Goal: Transaction & Acquisition: Register for event/course

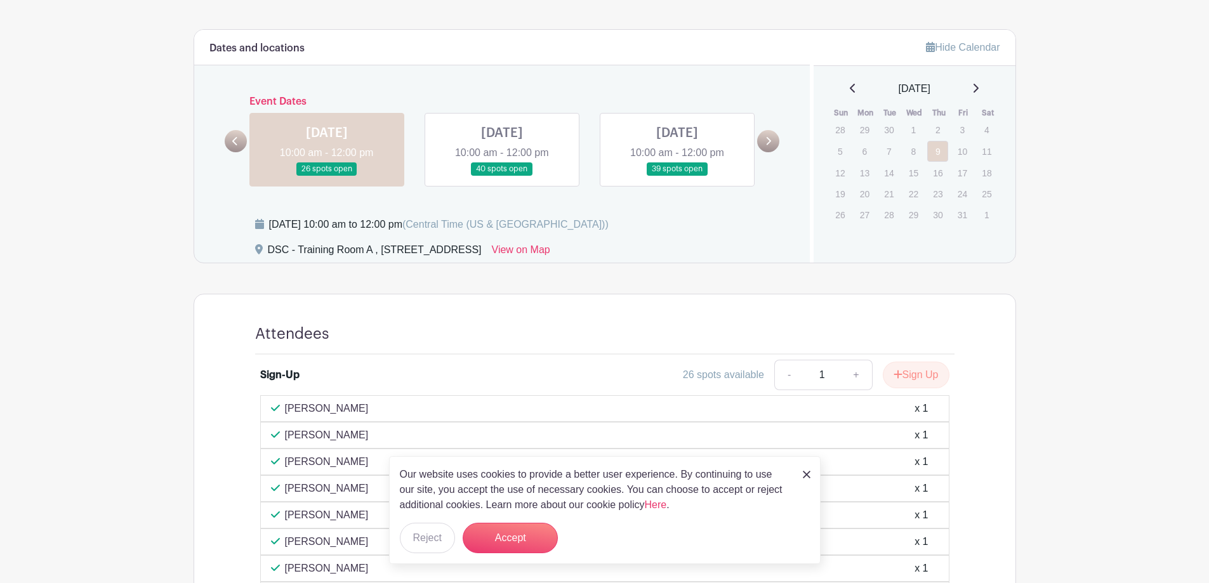
scroll to position [306, 0]
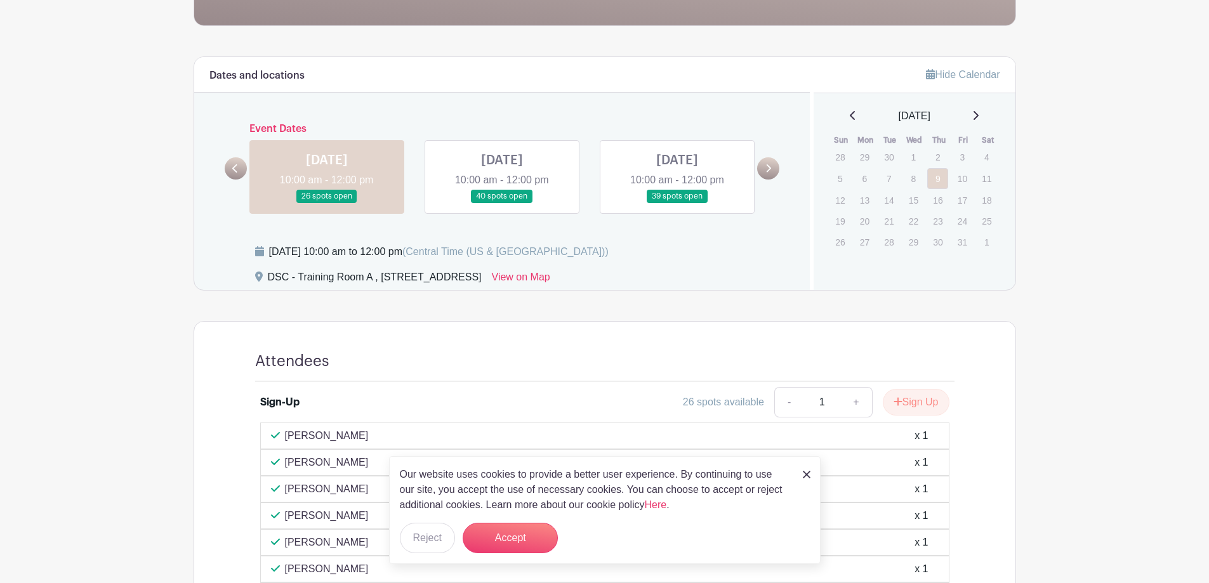
click at [502, 203] on link at bounding box center [502, 203] width 0 height 0
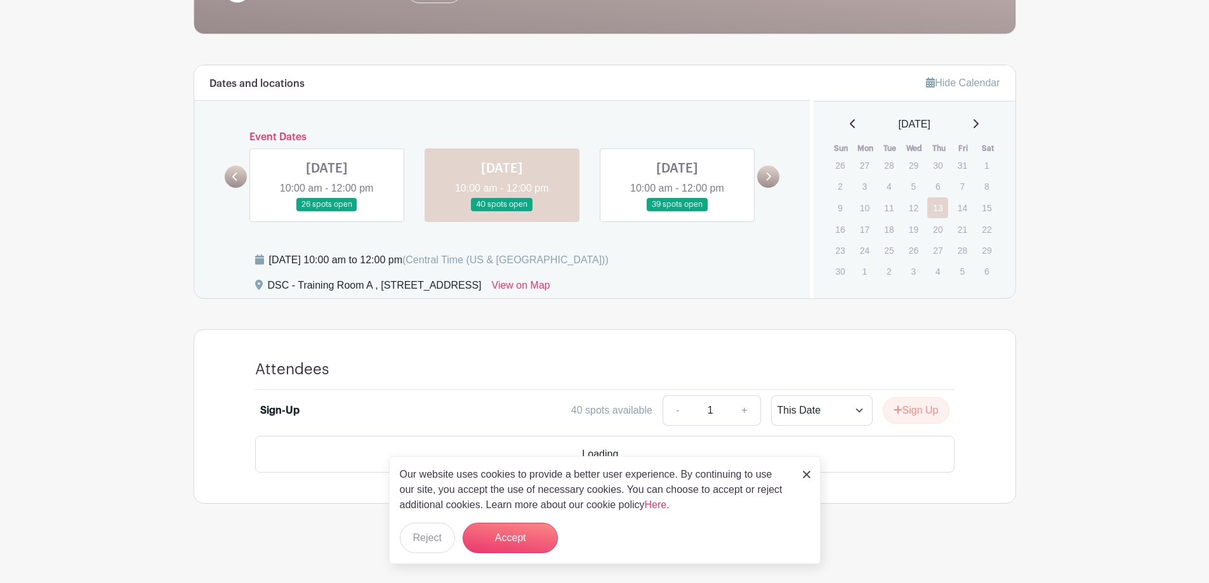
scroll to position [262, 0]
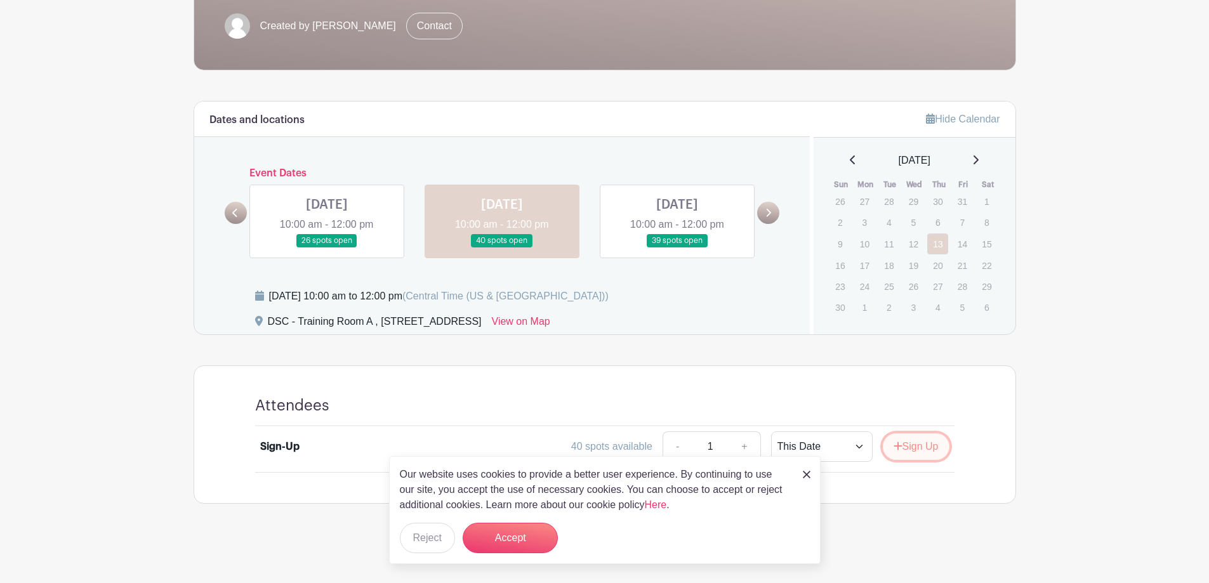
click at [918, 445] on button "Sign Up" at bounding box center [916, 446] width 67 height 27
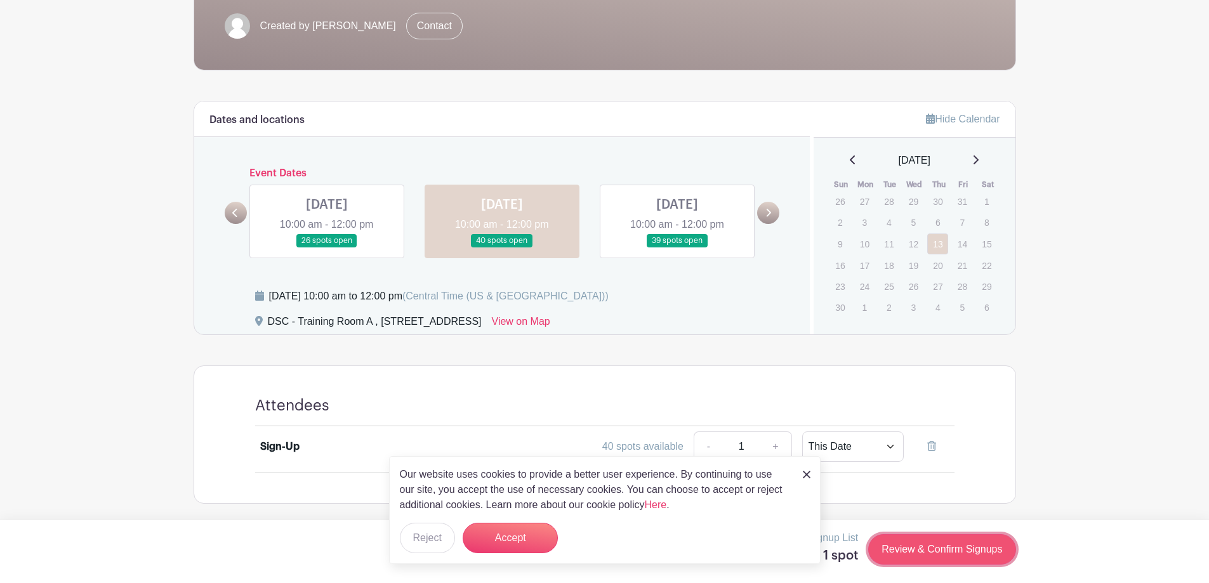
click at [964, 546] on link "Review & Confirm Signups" at bounding box center [941, 549] width 147 height 30
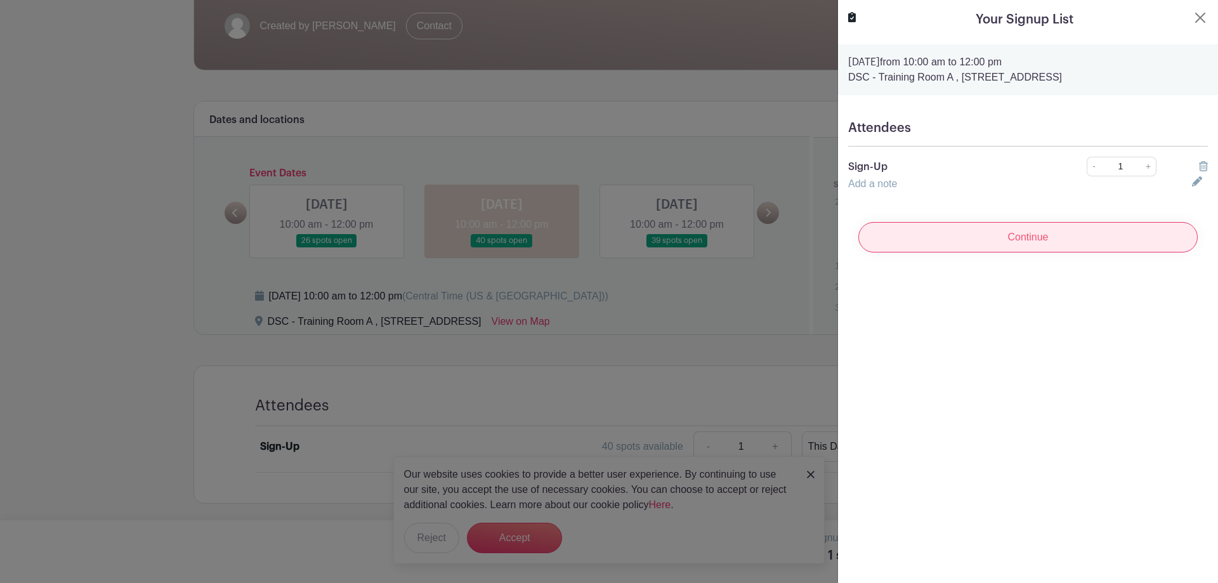
click at [1004, 243] on input "Continue" at bounding box center [1027, 237] width 339 height 30
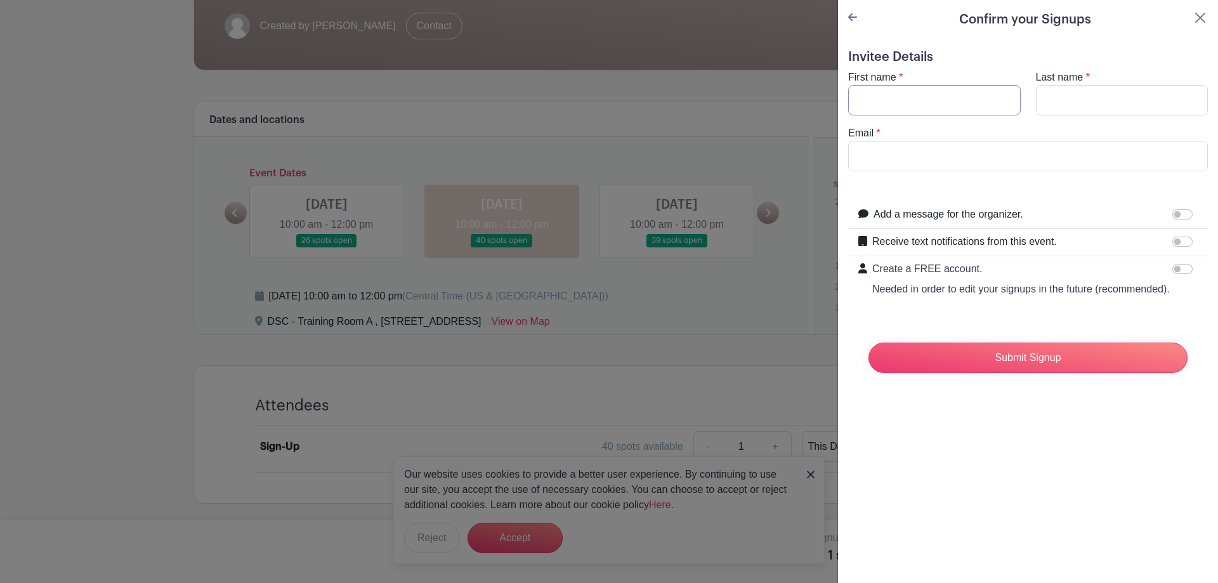
click at [907, 96] on input "First name" at bounding box center [934, 100] width 173 height 30
type input "[PERSON_NAME]"
click at [1059, 96] on input "Last name" at bounding box center [1122, 100] width 173 height 30
type input "[PERSON_NAME]"
click at [994, 147] on input "Email" at bounding box center [1028, 156] width 360 height 30
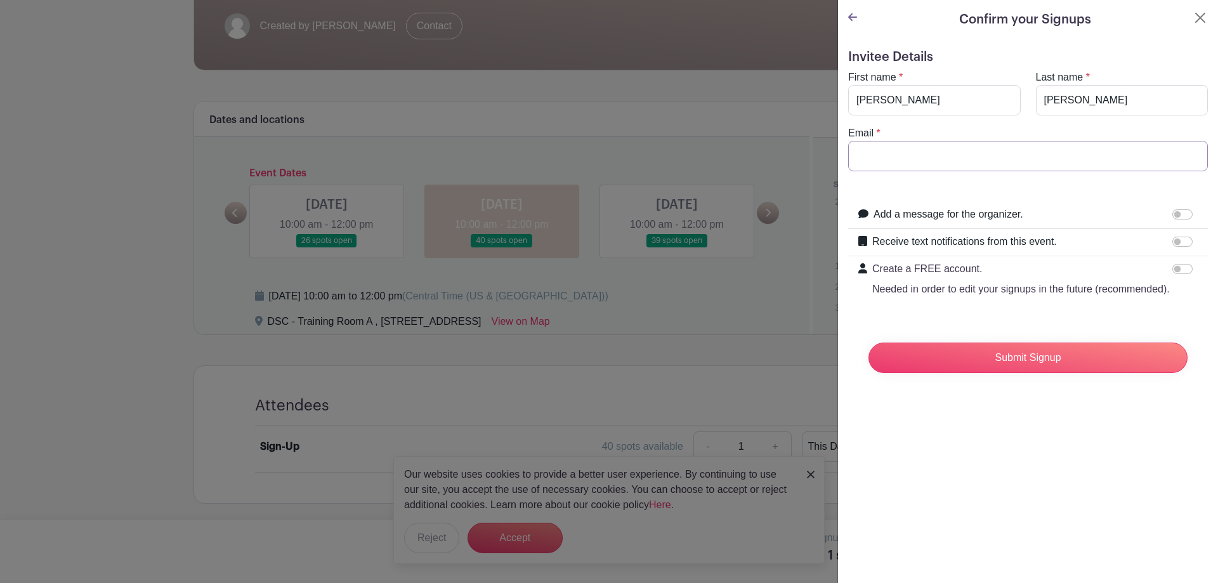
type input "[EMAIL_ADDRESS][DOMAIN_NAME]"
click at [1045, 373] on input "Submit Signup" at bounding box center [1028, 358] width 319 height 30
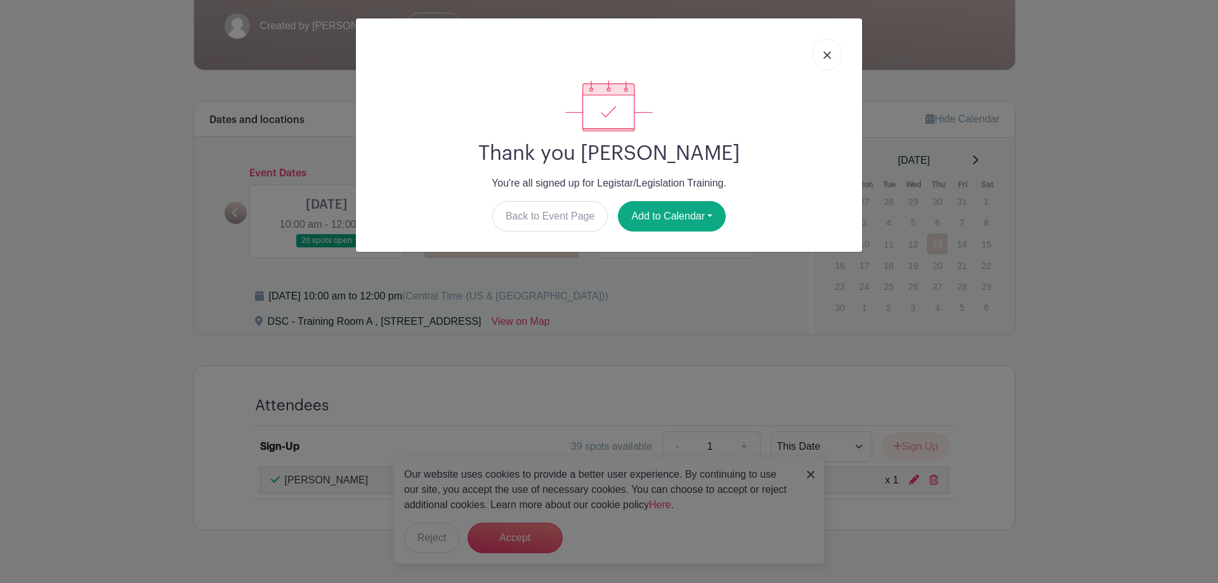
click at [829, 56] on img at bounding box center [828, 55] width 8 height 8
